Goal: Information Seeking & Learning: Learn about a topic

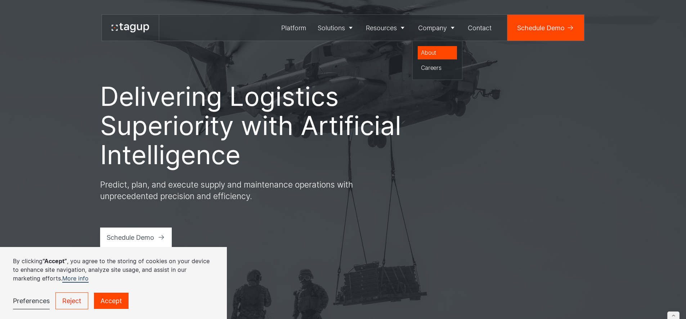
click at [434, 48] on div "About" at bounding box center [437, 52] width 33 height 9
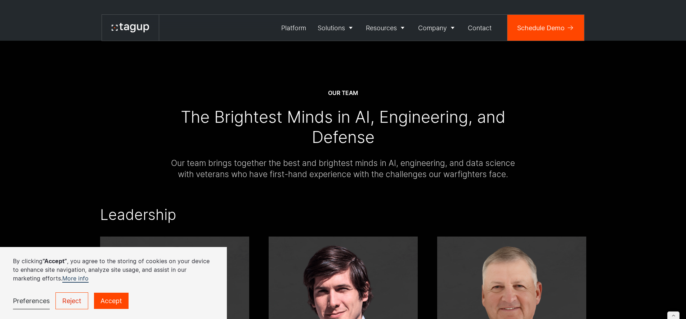
scroll to position [737, 0]
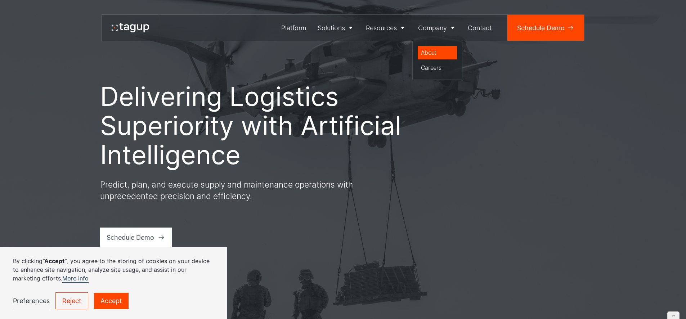
click at [440, 53] on div "About" at bounding box center [437, 52] width 33 height 9
click at [437, 70] on div "Careers" at bounding box center [437, 67] width 33 height 9
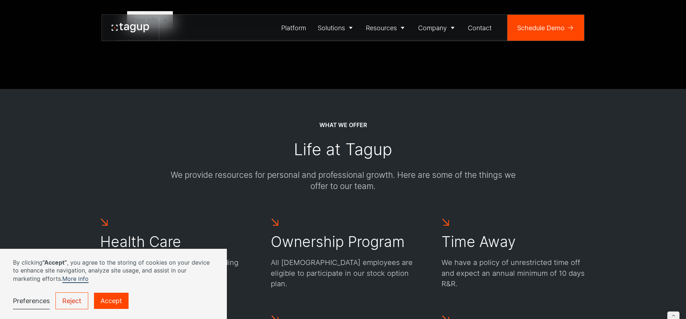
scroll to position [243, 0]
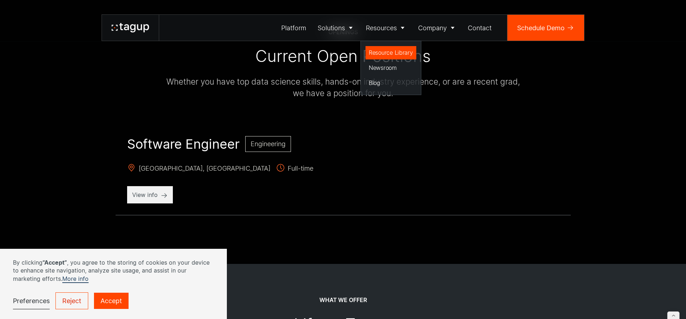
click at [386, 52] on div "Resource Library" at bounding box center [391, 52] width 44 height 9
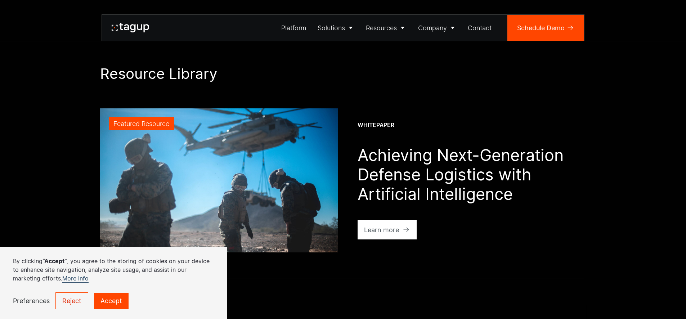
scroll to position [234, 0]
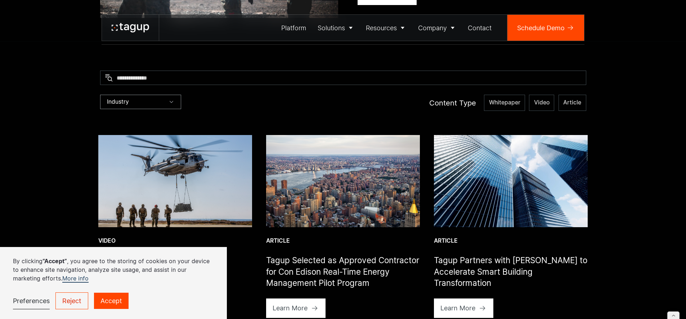
click at [133, 107] on div "Industry" at bounding box center [140, 102] width 81 height 14
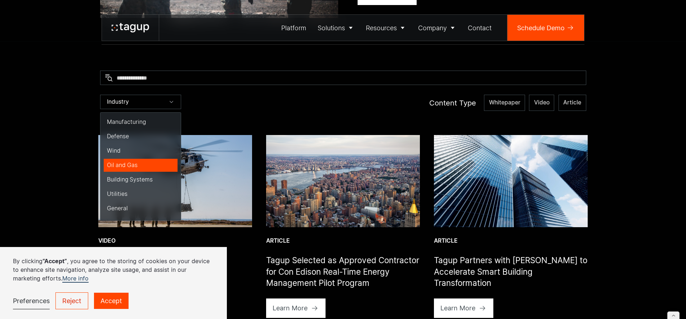
click at [129, 164] on div "Oil and Gas" at bounding box center [140, 165] width 67 height 8
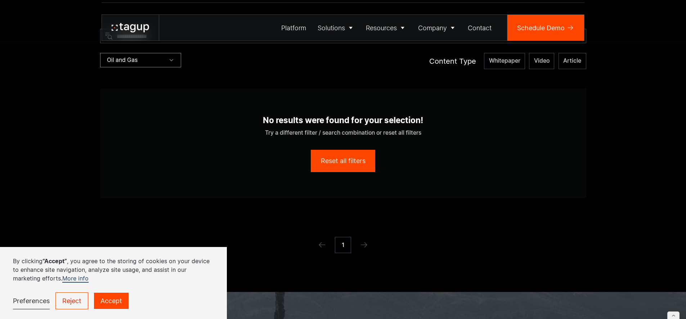
scroll to position [279, 0]
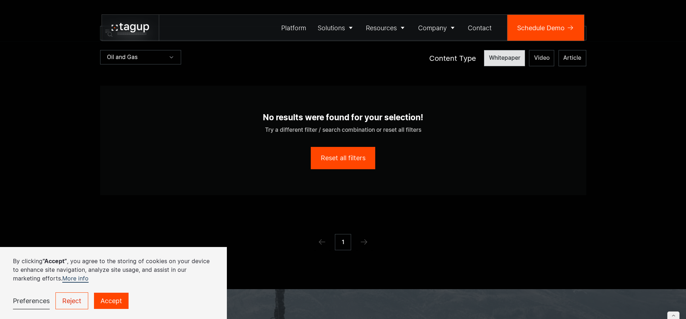
click at [499, 58] on span "Whitepaper" at bounding box center [504, 58] width 31 height 8
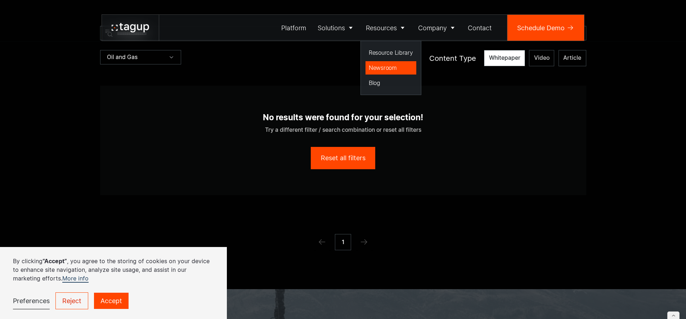
click at [392, 67] on div "Newsroom" at bounding box center [391, 67] width 44 height 9
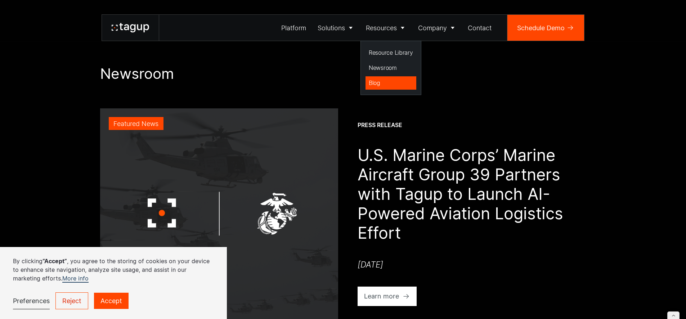
click at [381, 82] on div "Blog" at bounding box center [391, 83] width 44 height 9
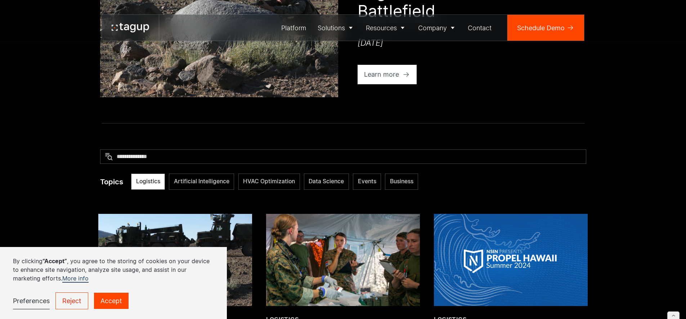
scroll to position [225, 0]
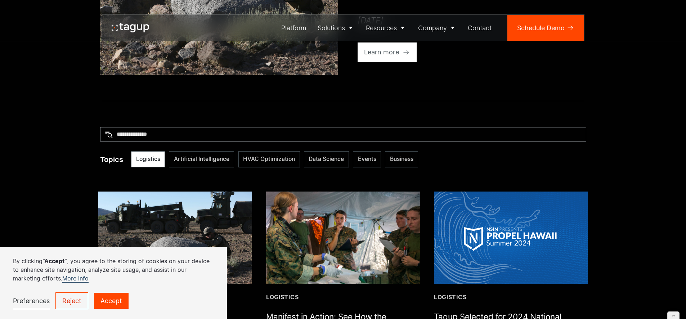
click at [166, 132] on input "Email Form 2" at bounding box center [343, 134] width 486 height 14
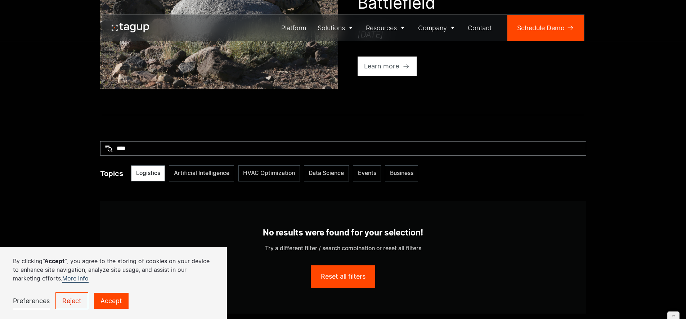
scroll to position [90, 0]
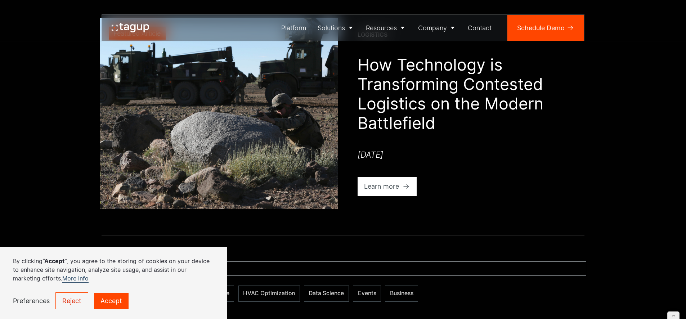
type input "****"
